Goal: Task Accomplishment & Management: Manage account settings

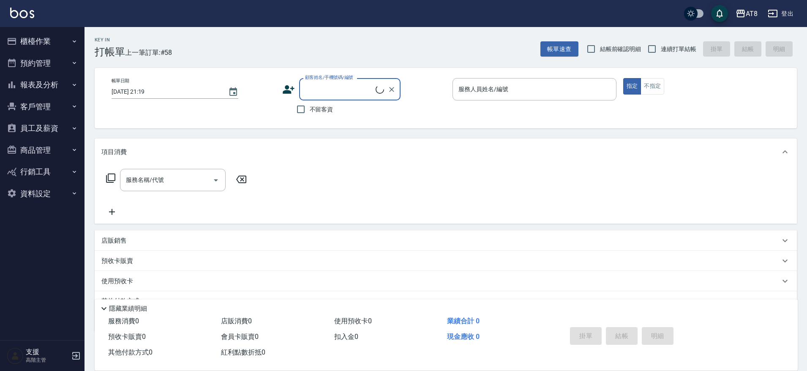
click at [49, 83] on button "報表及分析" at bounding box center [42, 85] width 78 height 22
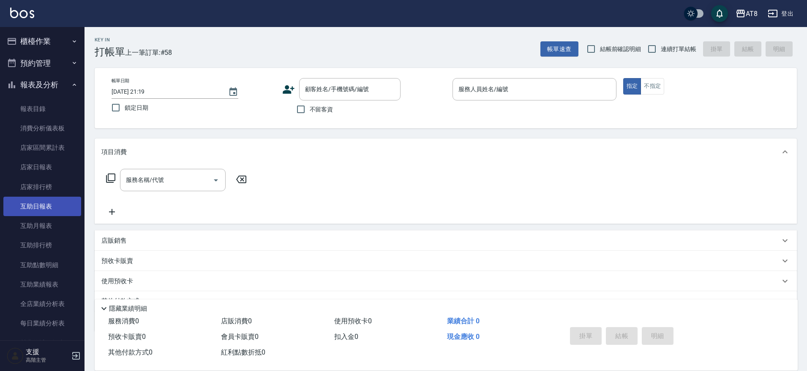
click at [57, 204] on link "互助日報表" at bounding box center [42, 206] width 78 height 19
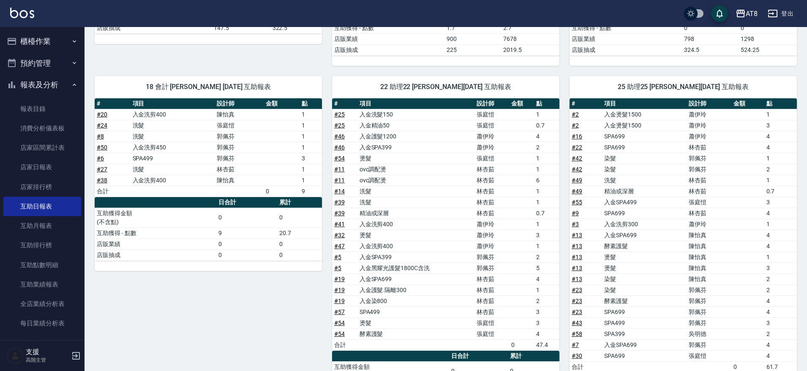
scroll to position [182, 0]
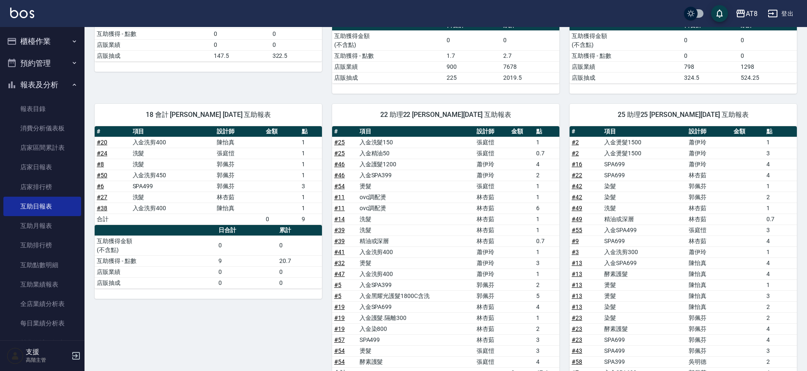
click at [47, 88] on button "報表及分析" at bounding box center [42, 85] width 78 height 22
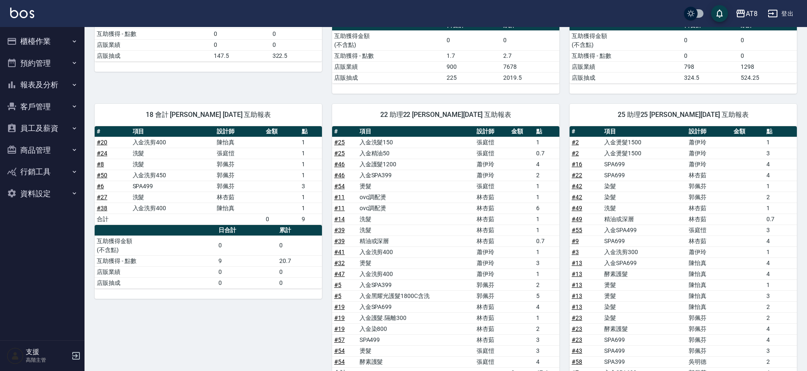
click at [53, 36] on button "櫃檯作業" at bounding box center [42, 41] width 78 height 22
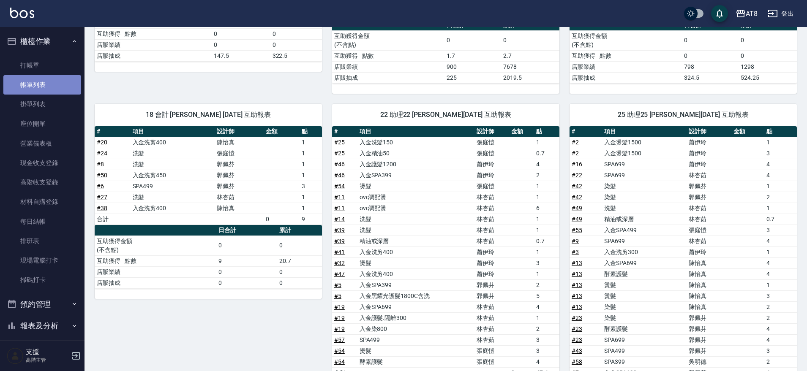
click at [52, 85] on link "帳單列表" at bounding box center [42, 84] width 78 height 19
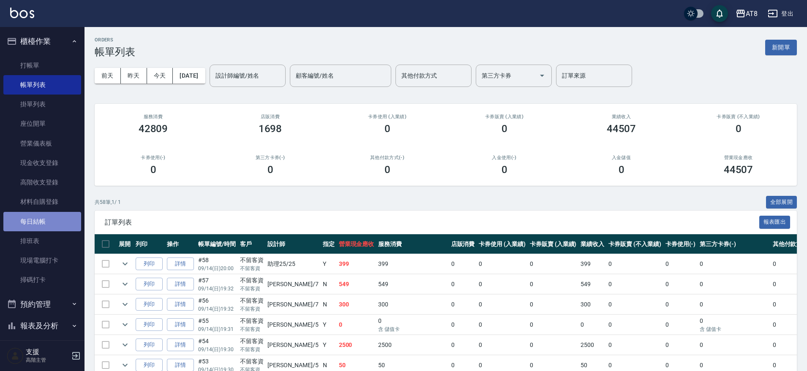
click at [44, 223] on link "每日結帳" at bounding box center [42, 221] width 78 height 19
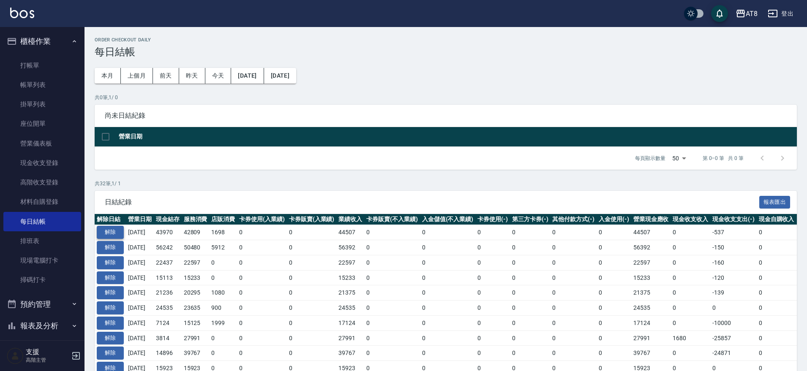
click at [107, 239] on button "解除" at bounding box center [110, 232] width 27 height 13
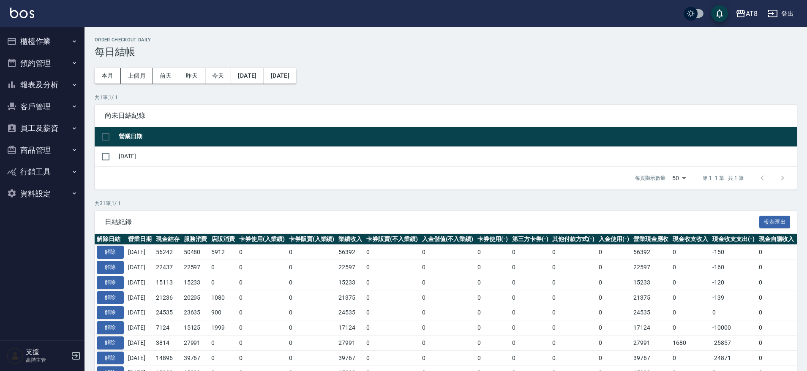
click at [42, 38] on button "櫃檯作業" at bounding box center [42, 41] width 78 height 22
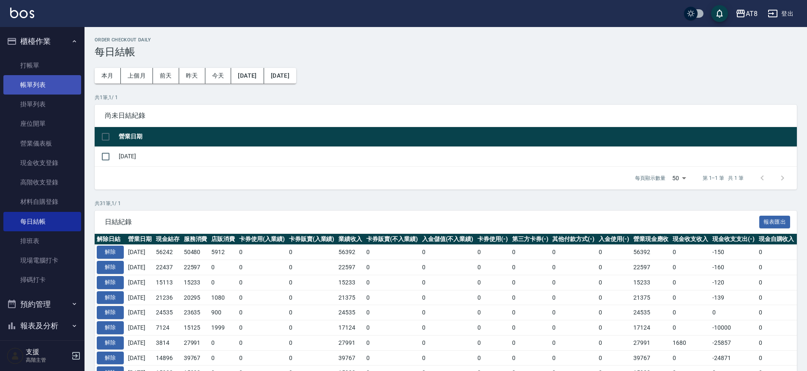
click at [50, 84] on link "帳單列表" at bounding box center [42, 84] width 78 height 19
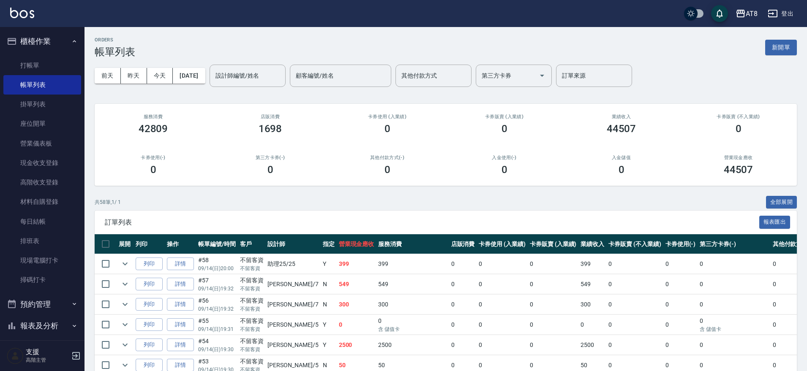
click at [262, 73] on input "設計師編號/姓名" at bounding box center [247, 75] width 68 height 15
click at [283, 98] on div "RACHEL -3" at bounding box center [262, 97] width 76 height 14
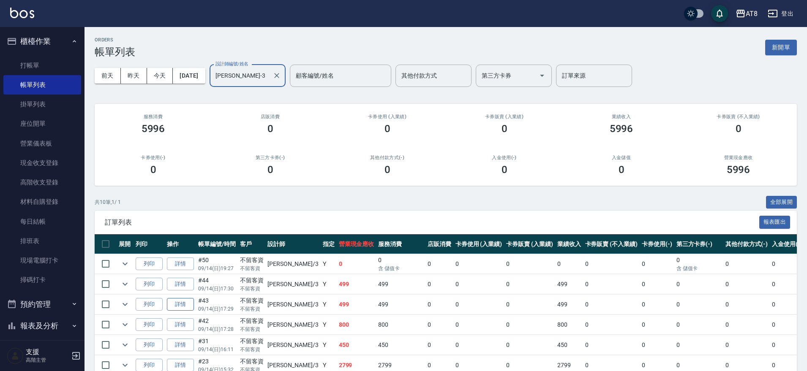
type input "RACHEL-3"
click at [186, 311] on link "詳情" at bounding box center [180, 304] width 27 height 13
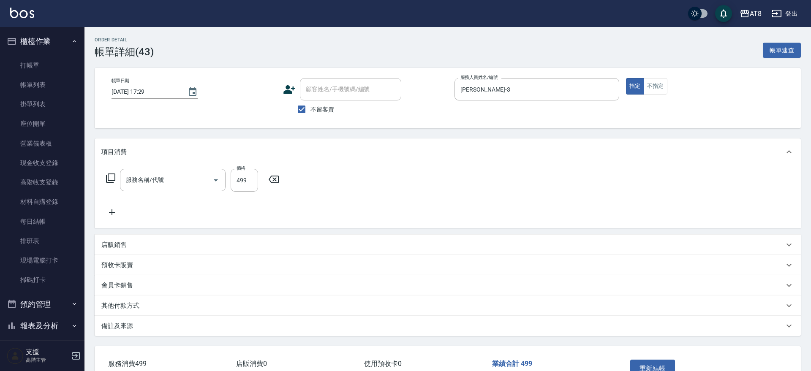
type input "2025/09/14 17:29"
checkbox input "true"
type input "RACHEL-3"
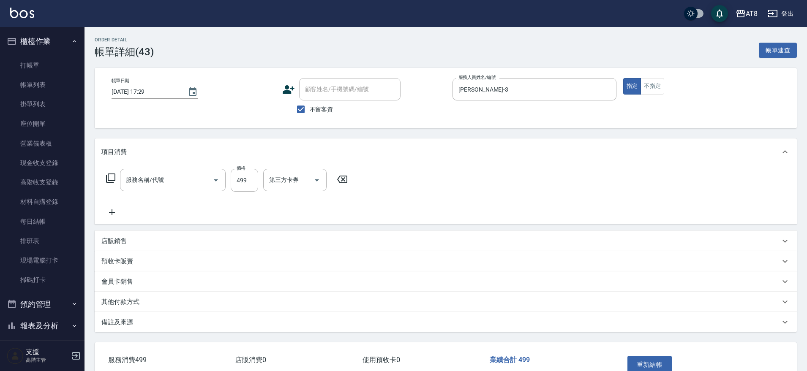
type input "SPA499(6499)"
click at [41, 87] on link "帳單列表" at bounding box center [42, 84] width 78 height 19
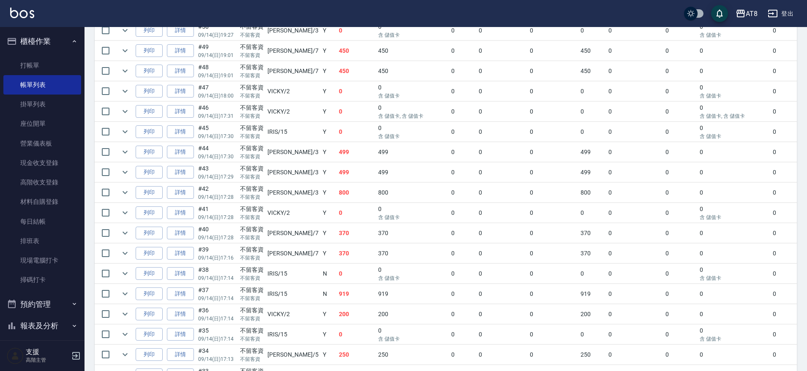
scroll to position [403, 0]
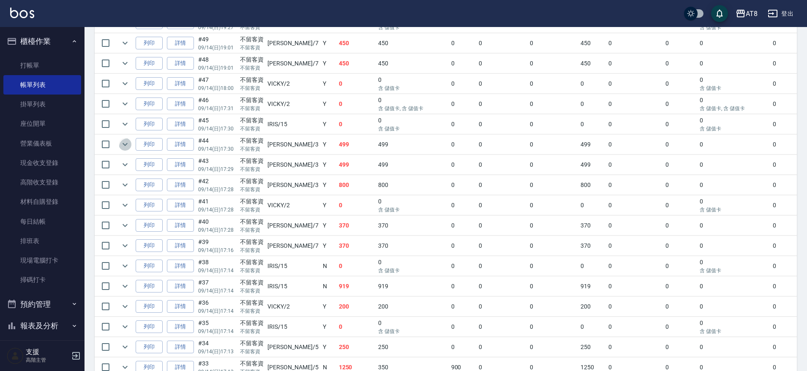
click at [128, 146] on icon "expand row" at bounding box center [124, 144] width 5 height 3
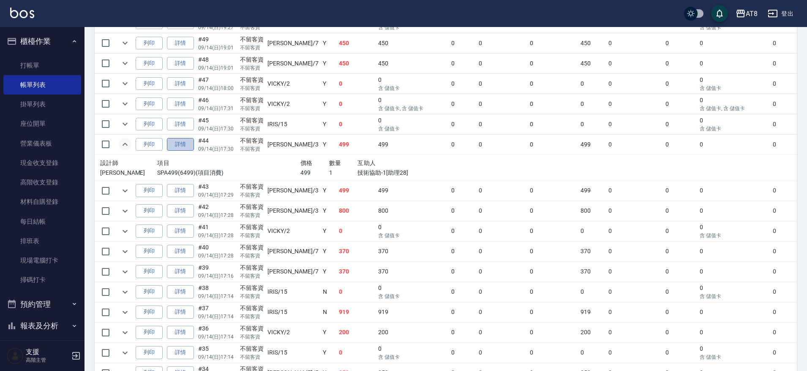
click at [194, 151] on link "詳情" at bounding box center [180, 144] width 27 height 13
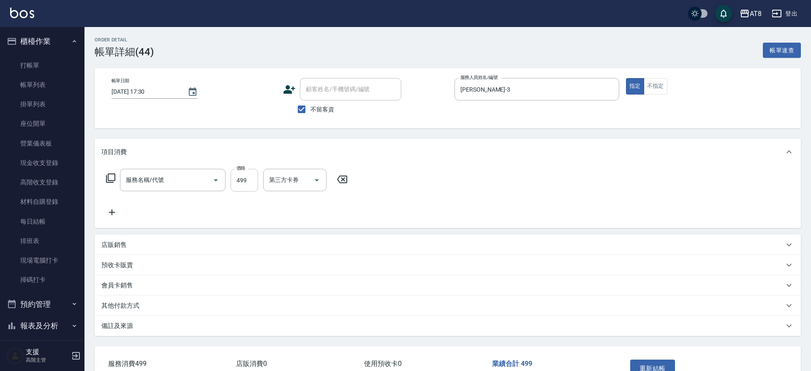
type input "2025/09/14 17:30"
checkbox input "true"
type input "RACHEL-3"
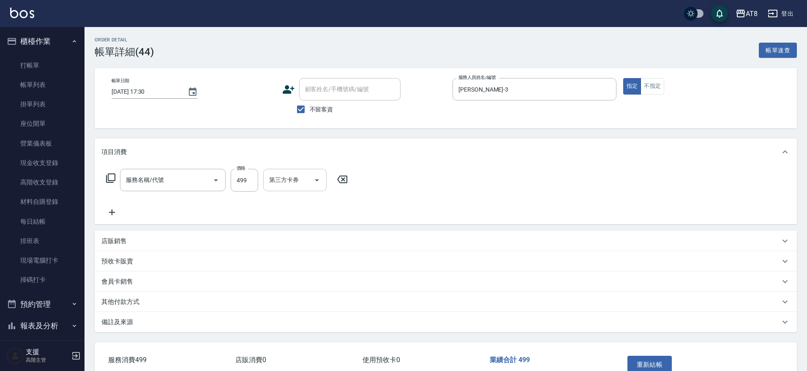
type input "SPA499(6499)"
click at [309, 185] on icon "Clear" at bounding box center [305, 180] width 8 height 8
click at [672, 366] on button "重新結帳" at bounding box center [649, 365] width 45 height 18
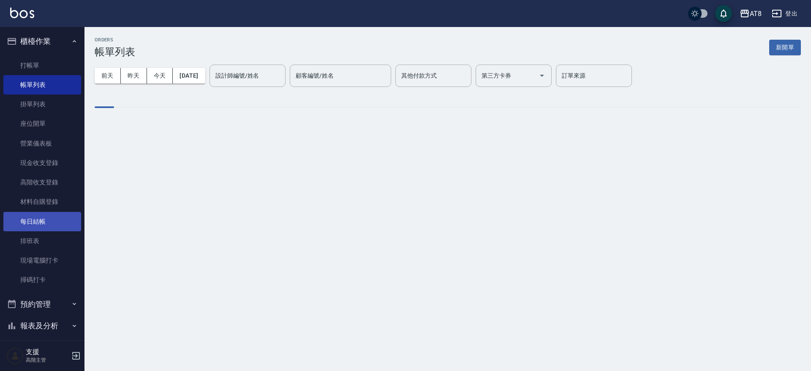
click at [39, 224] on link "每日結帳" at bounding box center [42, 221] width 78 height 19
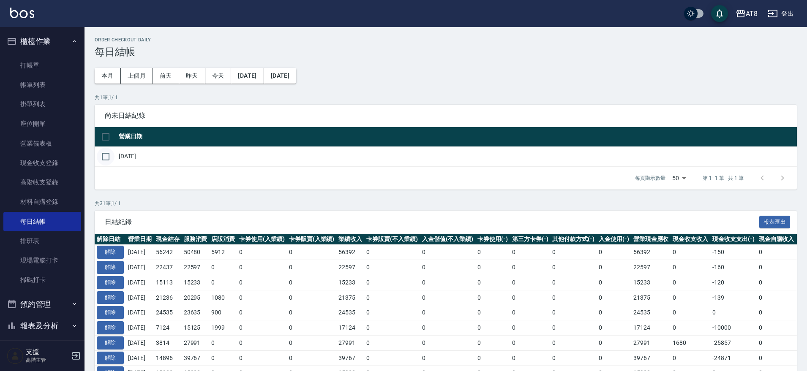
click at [109, 165] on input "checkbox" at bounding box center [106, 157] width 18 height 18
checkbox input "true"
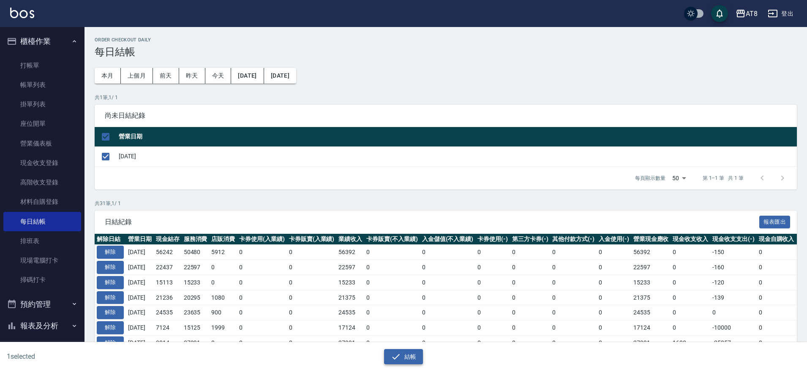
click at [395, 359] on icon "button" at bounding box center [396, 357] width 10 height 10
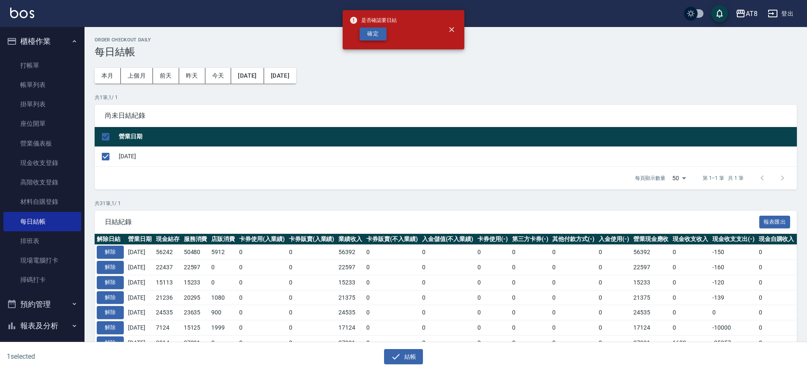
click at [370, 31] on button "確定" at bounding box center [372, 33] width 27 height 13
checkbox input "false"
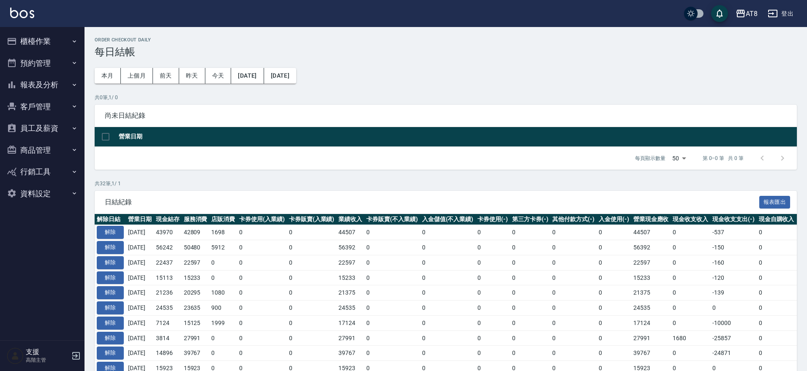
click at [54, 81] on button "報表及分析" at bounding box center [42, 85] width 78 height 22
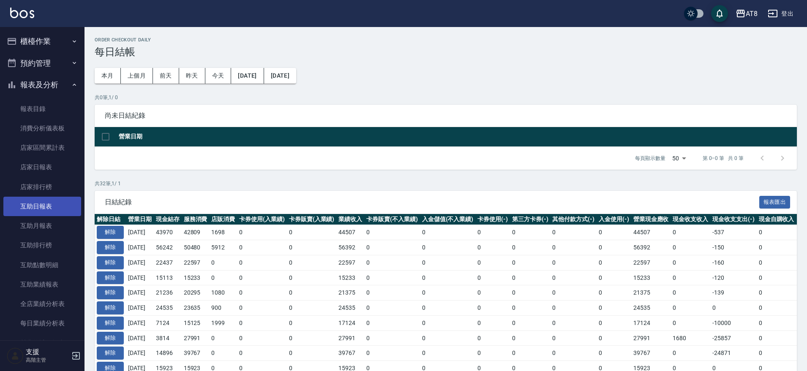
click at [36, 209] on link "互助日報表" at bounding box center [42, 206] width 78 height 19
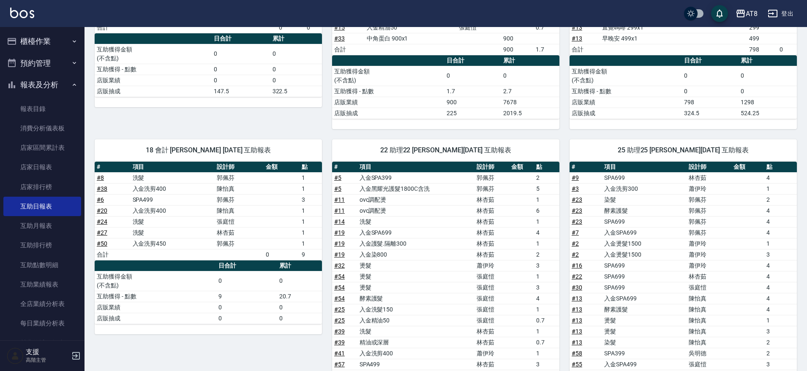
scroll to position [101, 0]
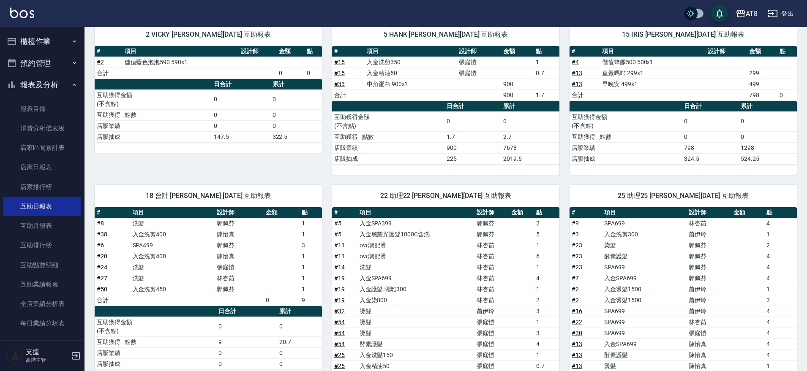
click at [47, 88] on button "報表及分析" at bounding box center [42, 85] width 78 height 22
